Goal: Check status: Check status

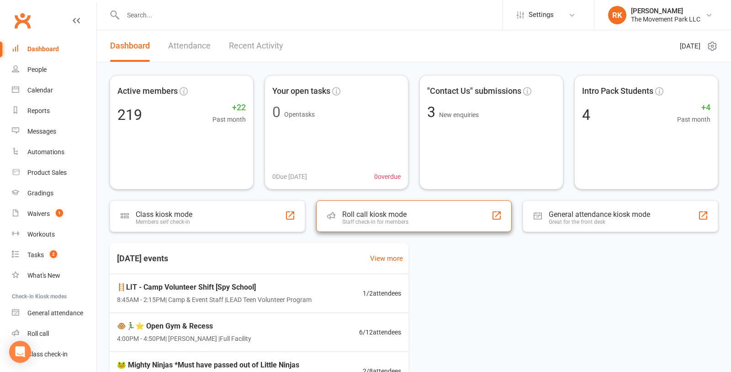
click at [440, 218] on div "Roll call kiosk mode Staff check-in for members" at bounding box center [414, 216] width 196 height 32
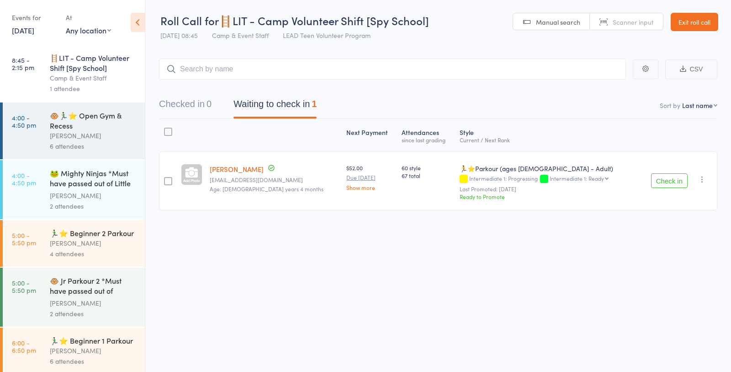
click at [75, 128] on div "🐵🏃‍♂️⭐ Open Gym & Recess" at bounding box center [93, 120] width 87 height 20
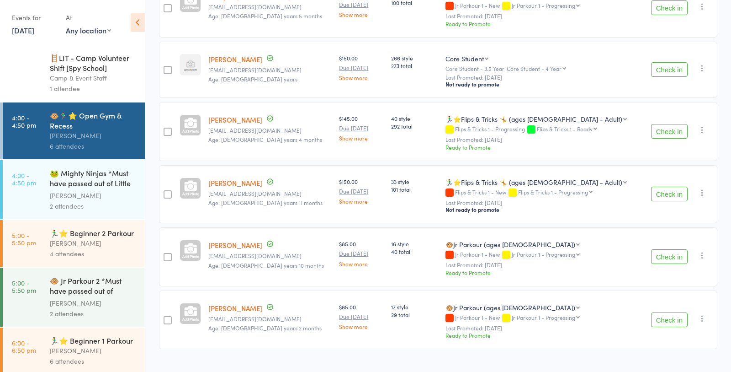
scroll to position [187, 0]
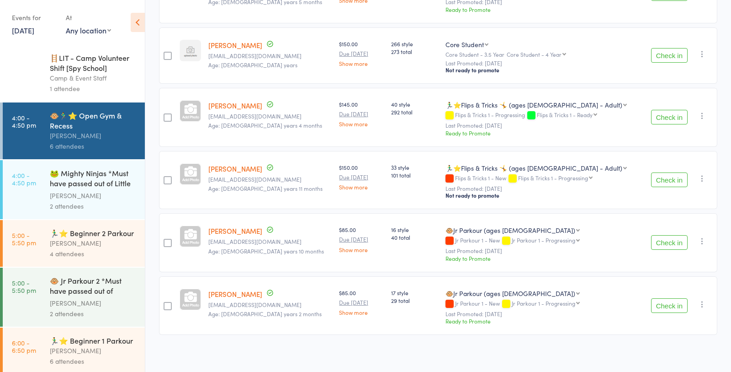
click at [66, 250] on div "4 attendees" at bounding box center [93, 253] width 87 height 11
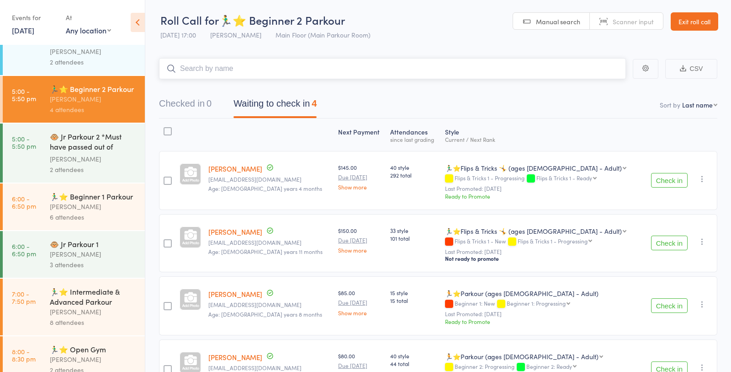
scroll to position [158, 0]
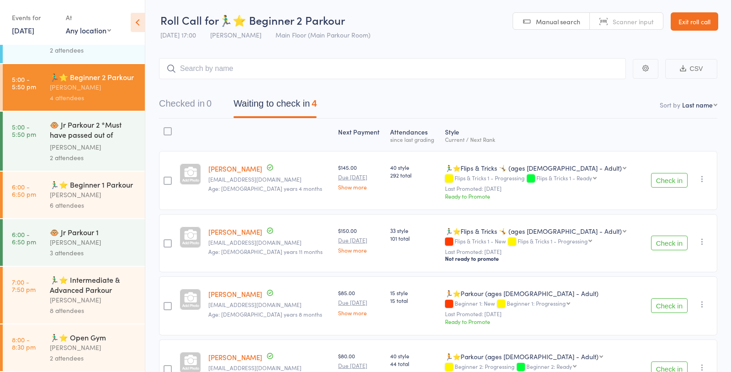
click at [94, 195] on div "[PERSON_NAME]" at bounding box center [93, 194] width 87 height 11
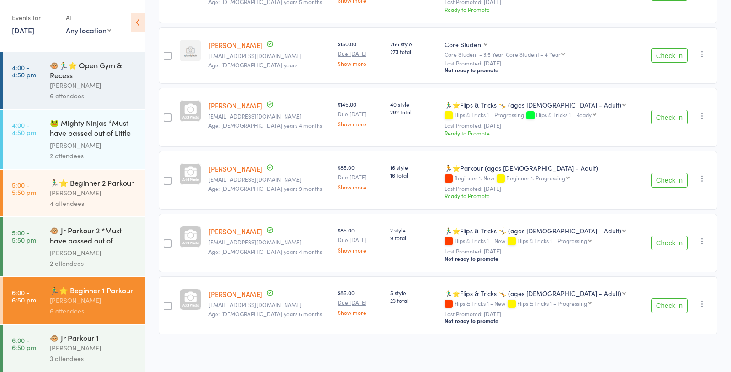
scroll to position [158, 0]
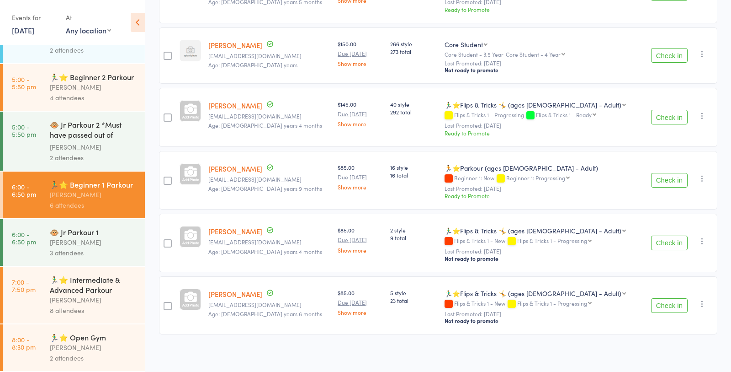
click at [91, 294] on div "[PERSON_NAME]" at bounding box center [93, 299] width 87 height 11
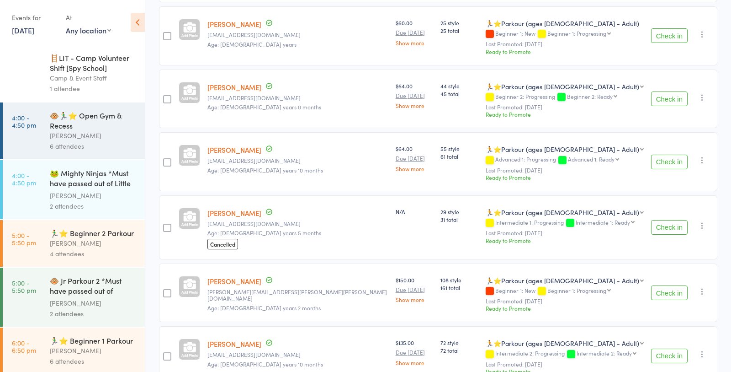
scroll to position [318, 0]
